Goal: Find specific page/section: Find specific page/section

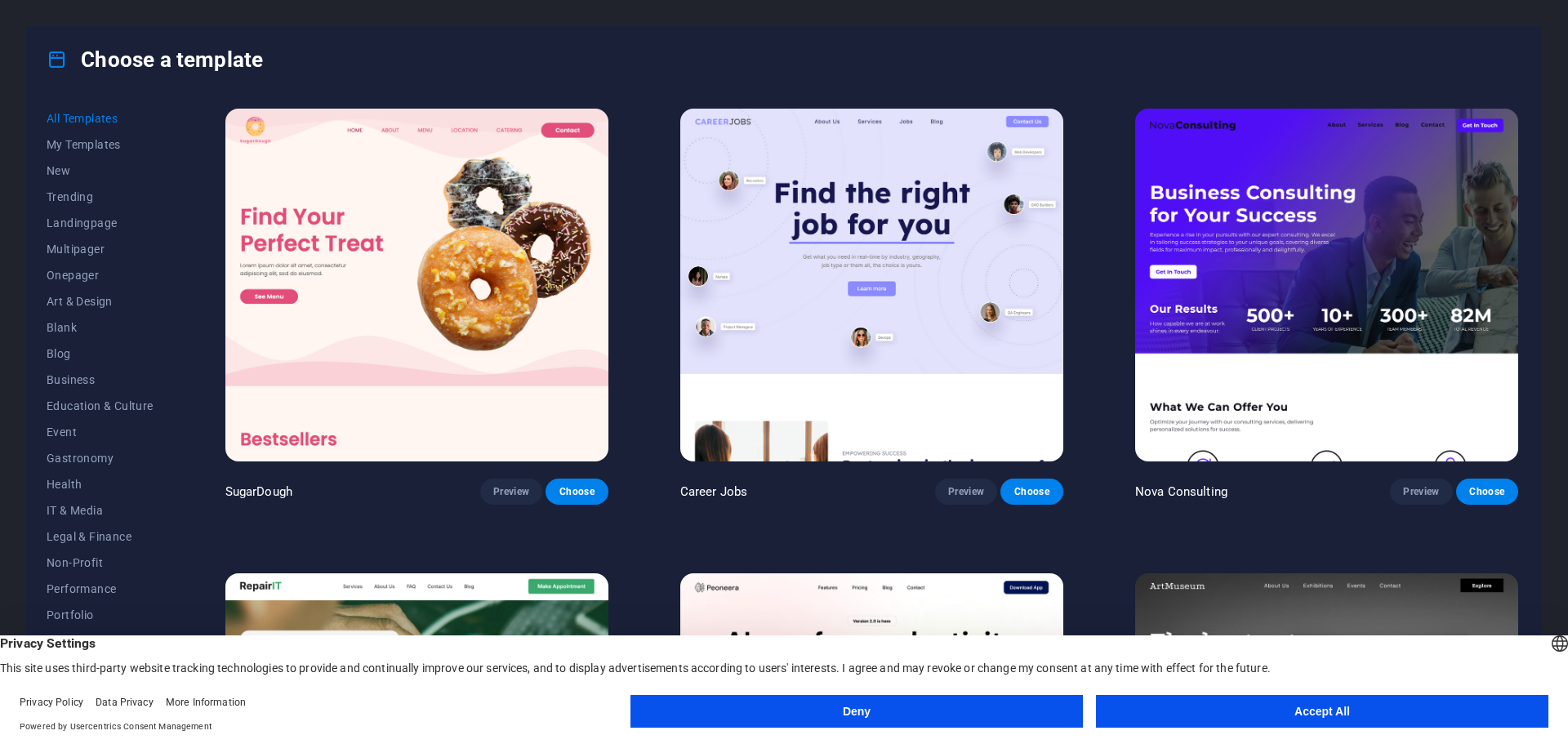
scroll to position [1, 0]
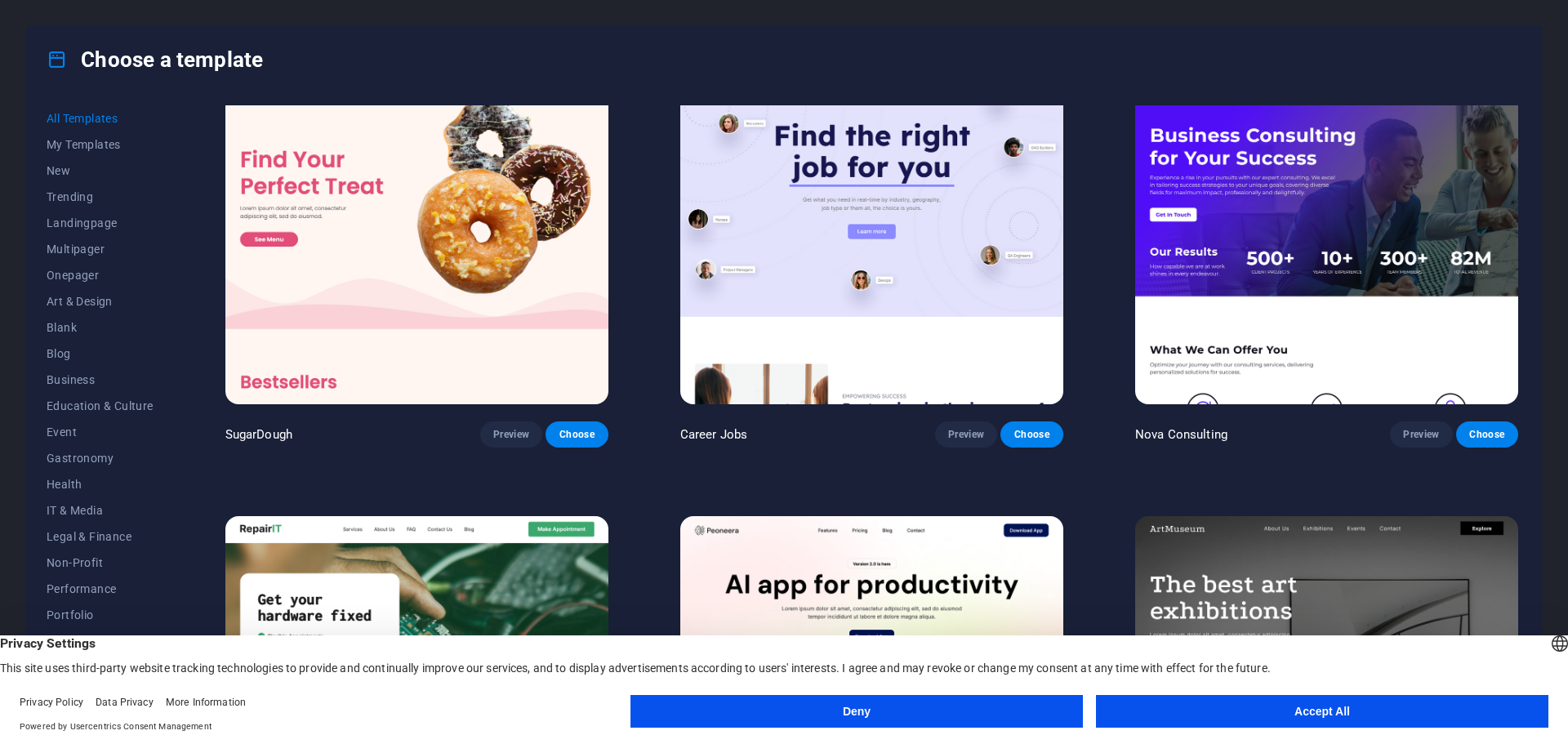
scroll to position [82, 0]
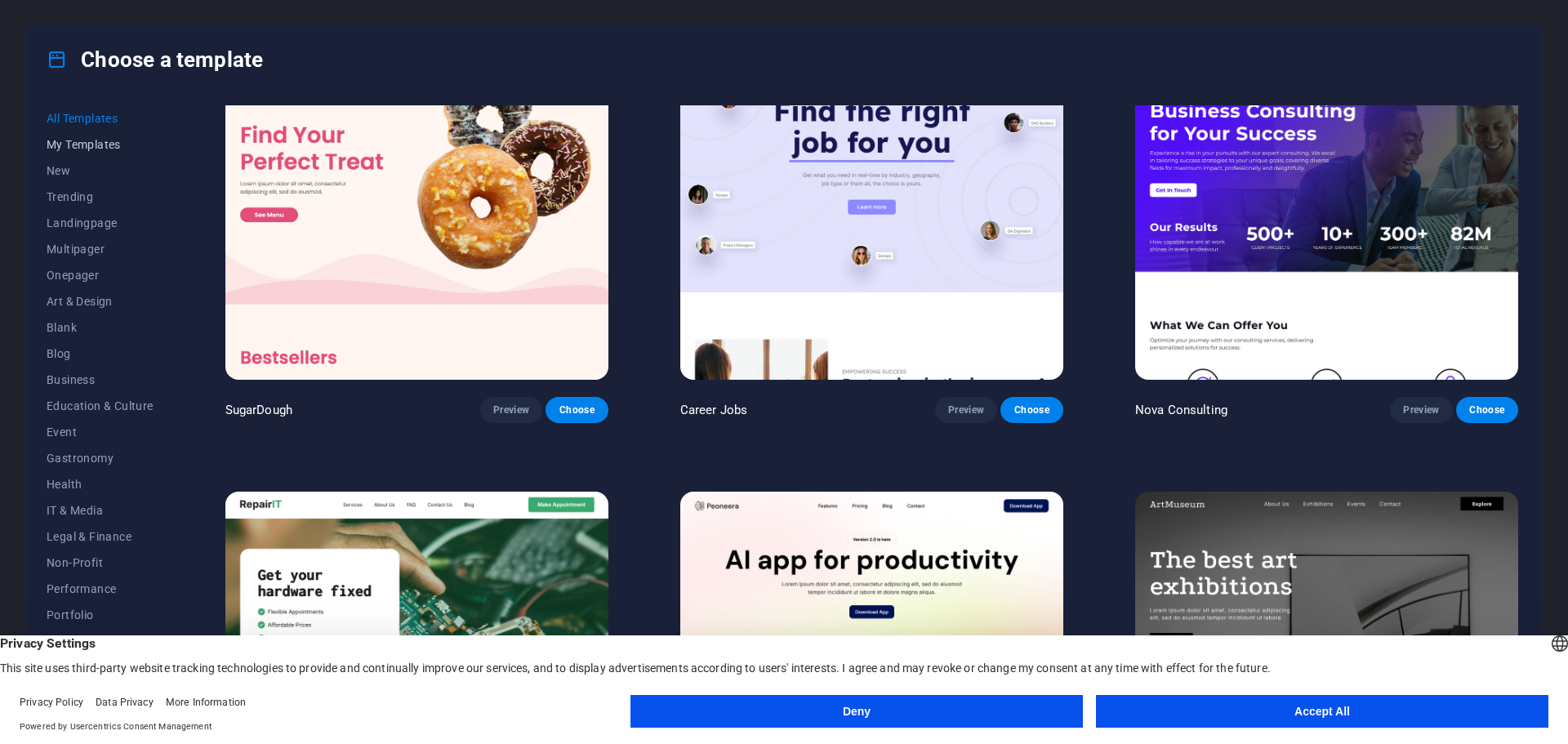
click at [97, 140] on span "My Templates" at bounding box center [99, 144] width 107 height 13
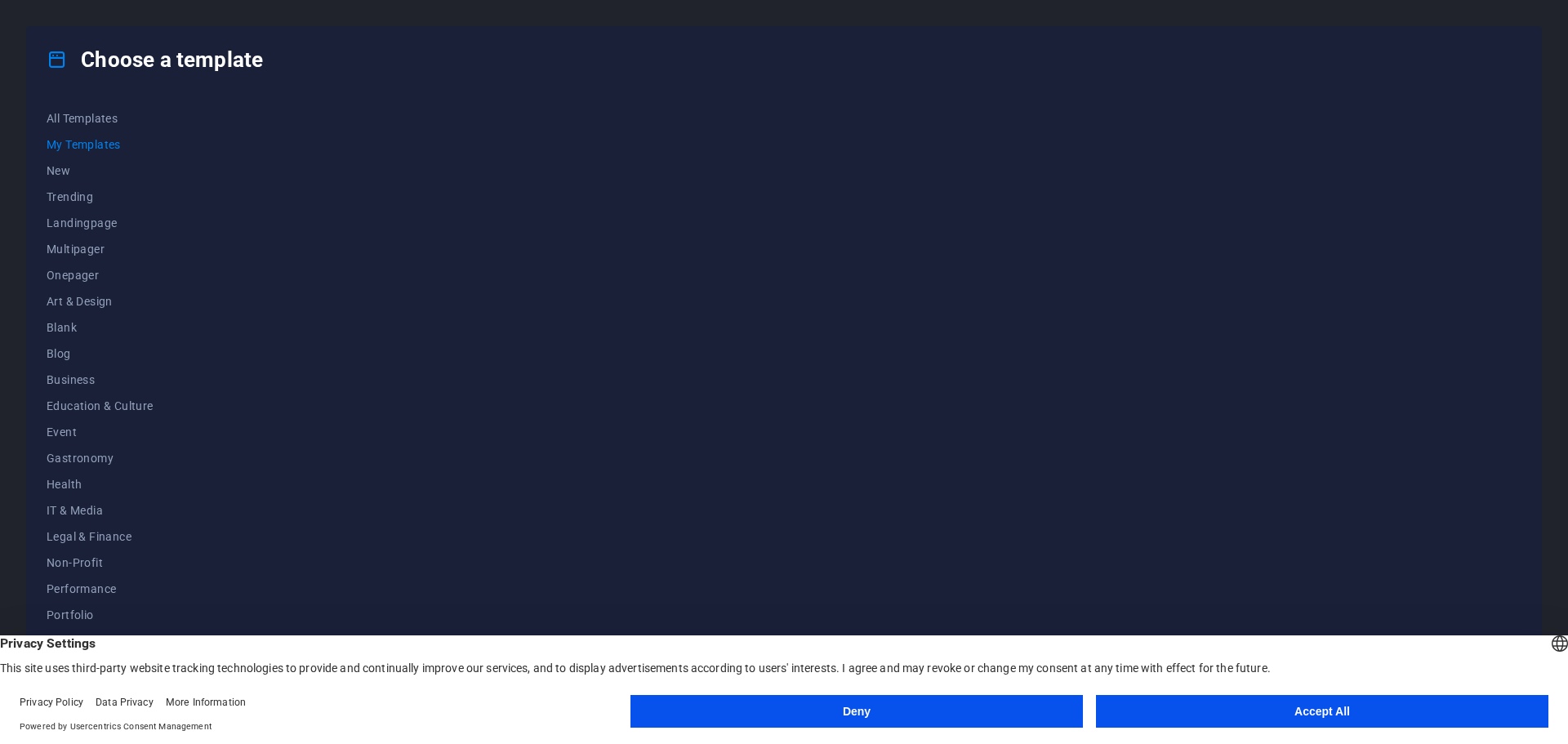
scroll to position [0, 0]
click at [1335, 709] on button "Accept All" at bounding box center [1321, 712] width 452 height 33
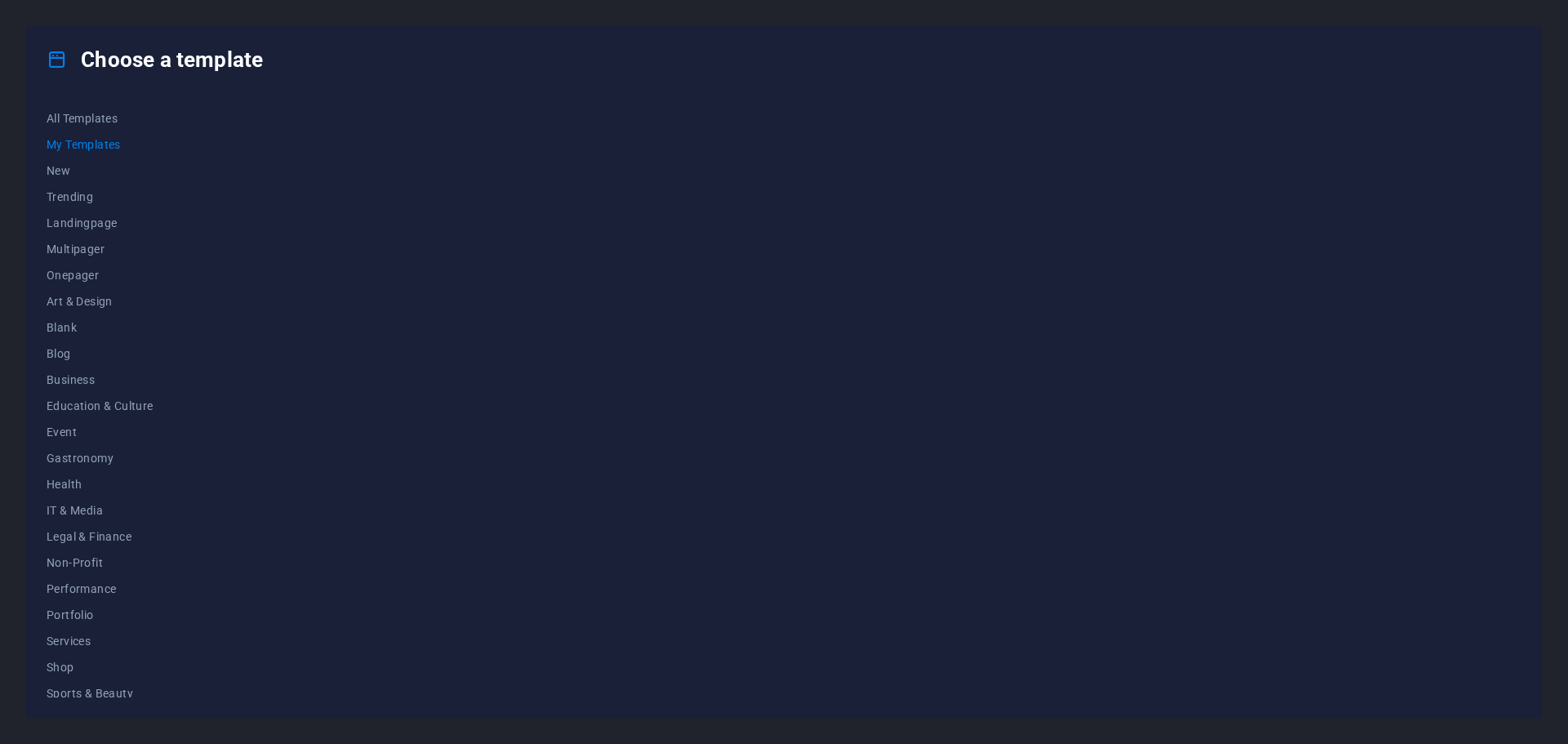
click at [99, 10] on div "Choose a template All Templates My Templates New Trending Landingpage Multipage…" at bounding box center [784, 372] width 1568 height 744
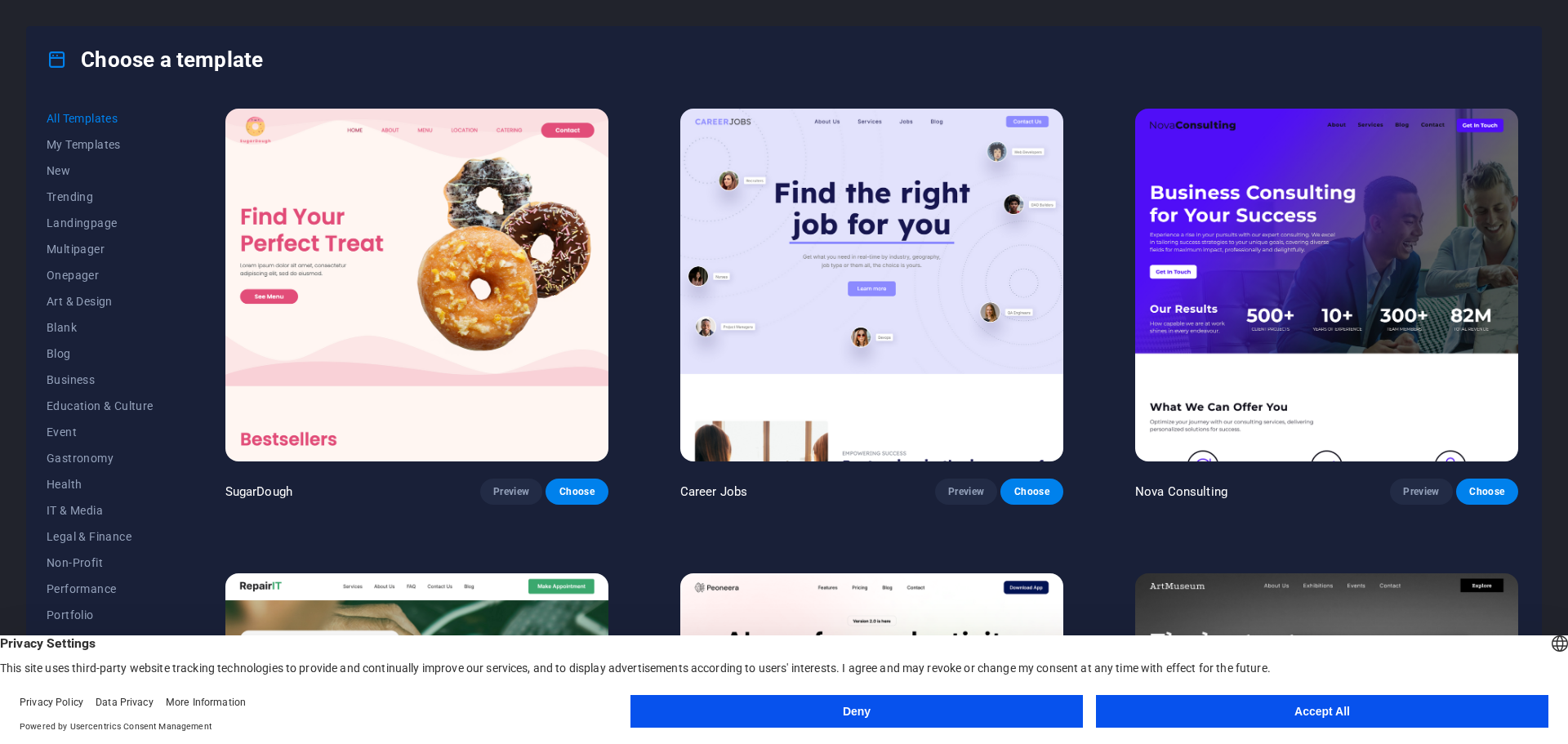
click at [1267, 721] on button "Accept All" at bounding box center [1321, 712] width 452 height 33
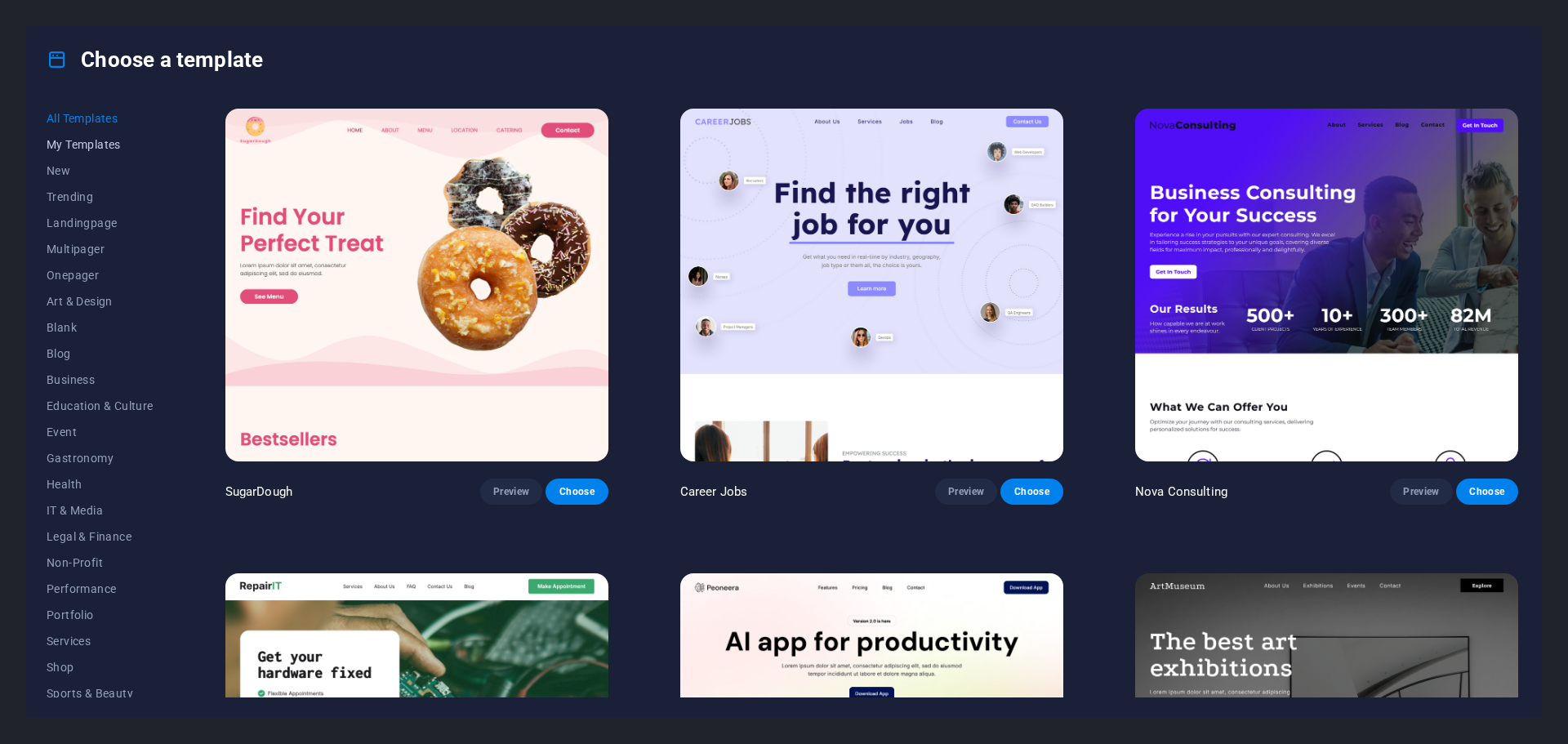
click at [105, 145] on span "My Templates" at bounding box center [99, 144] width 107 height 13
